Goal: Task Accomplishment & Management: Manage account settings

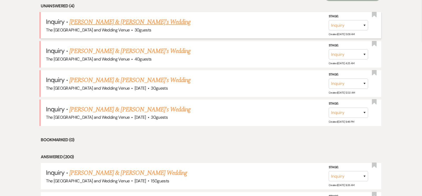
scroll to position [225, 0]
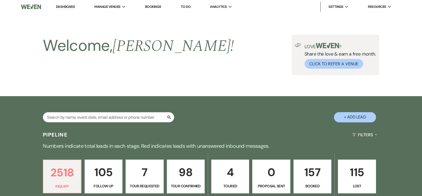
scroll to position [248, 0]
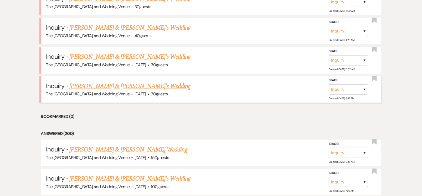
click at [113, 85] on link "[PERSON_NAME] & [PERSON_NAME]'s Wedding" at bounding box center [129, 86] width 121 height 9
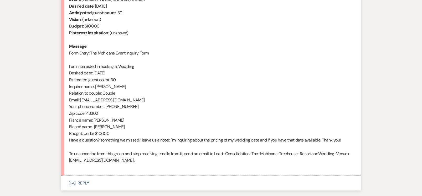
scroll to position [230, 0]
drag, startPoint x: 123, startPoint y: 100, endPoint x: 81, endPoint y: 100, distance: 42.0
click at [81, 100] on div "From : Brittany (Client) Event : Brittany & Brittany's Event Desired date : Oct…" at bounding box center [211, 80] width 284 height 182
copy div "bjokela22@gmail.com"
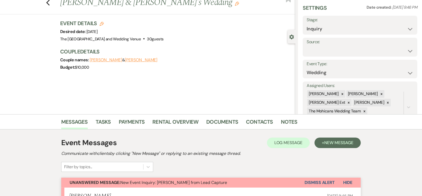
scroll to position [15, 0]
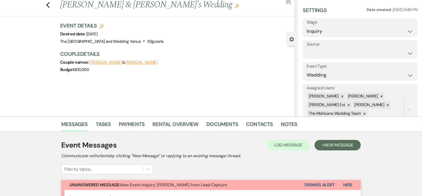
click at [319, 185] on button "Dismiss Alert" at bounding box center [319, 185] width 30 height 10
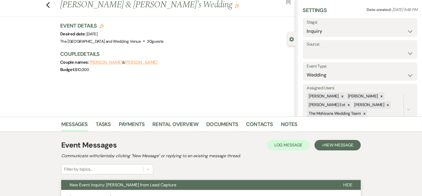
scroll to position [0, 0]
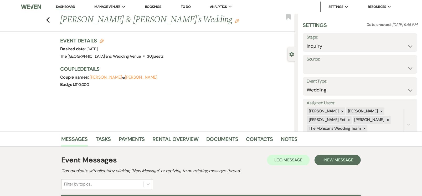
click at [68, 5] on link "Dashboard" at bounding box center [65, 6] width 19 height 5
click at [67, 6] on link "Dashboard" at bounding box center [65, 6] width 19 height 5
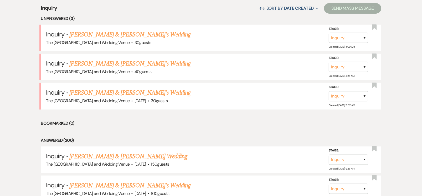
scroll to position [208, 0]
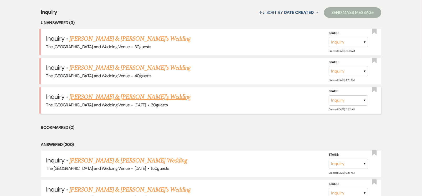
click at [111, 96] on link "[PERSON_NAME] & [PERSON_NAME]'s Wedding" at bounding box center [129, 96] width 121 height 9
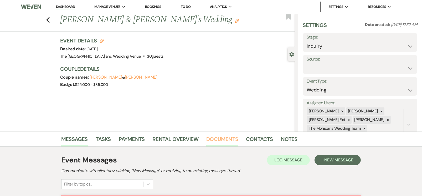
scroll to position [125, 0]
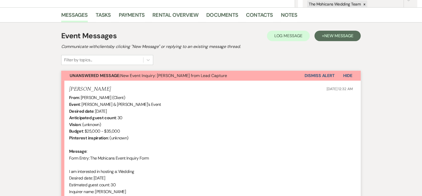
click at [309, 73] on button "Dismiss Alert" at bounding box center [319, 76] width 30 height 10
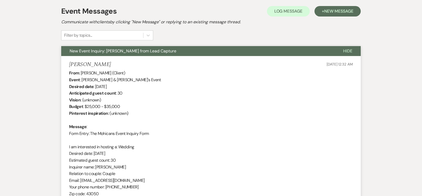
scroll to position [0, 0]
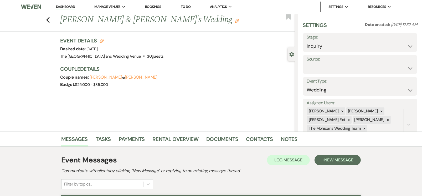
click at [70, 6] on link "Dashboard" at bounding box center [65, 6] width 19 height 5
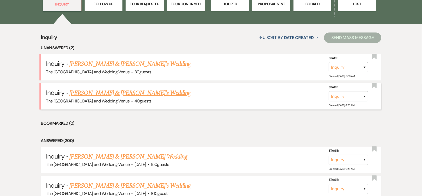
scroll to position [183, 0]
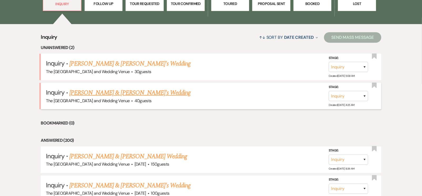
click at [119, 93] on link "[PERSON_NAME] & [PERSON_NAME]'s Wedding" at bounding box center [129, 92] width 121 height 9
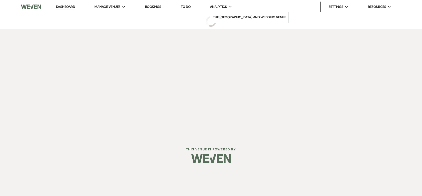
select select "17"
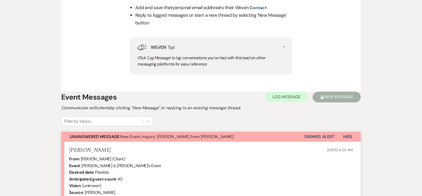
scroll to position [235, 0]
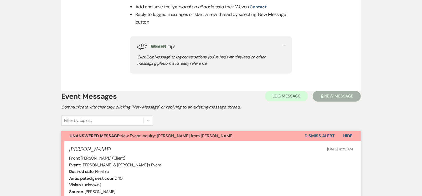
click at [313, 134] on button "Dismiss Alert" at bounding box center [319, 136] width 30 height 10
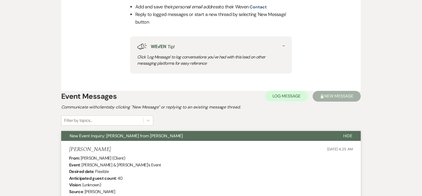
scroll to position [0, 0]
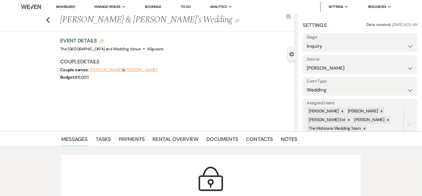
click at [61, 4] on li "Dashboard" at bounding box center [65, 7] width 24 height 11
click at [63, 7] on link "Dashboard" at bounding box center [65, 6] width 19 height 5
click at [67, 7] on link "Dashboard" at bounding box center [65, 6] width 19 height 5
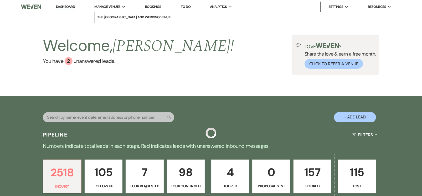
scroll to position [225, 0]
